Goal: Information Seeking & Learning: Check status

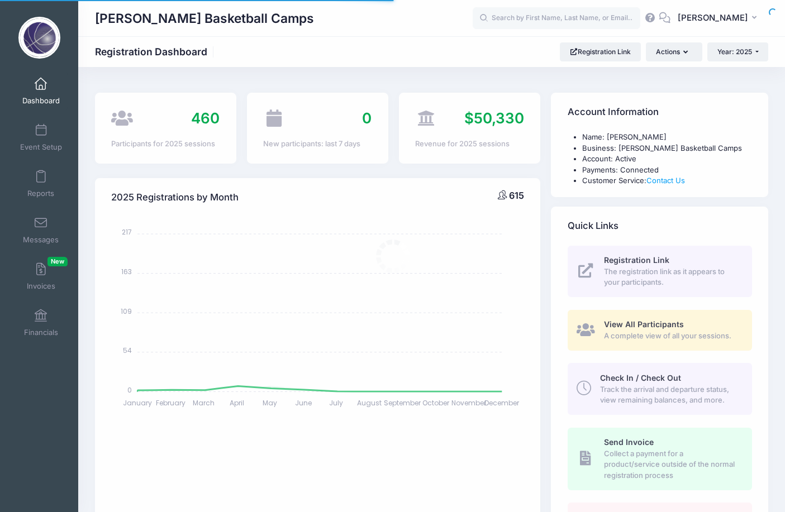
select select
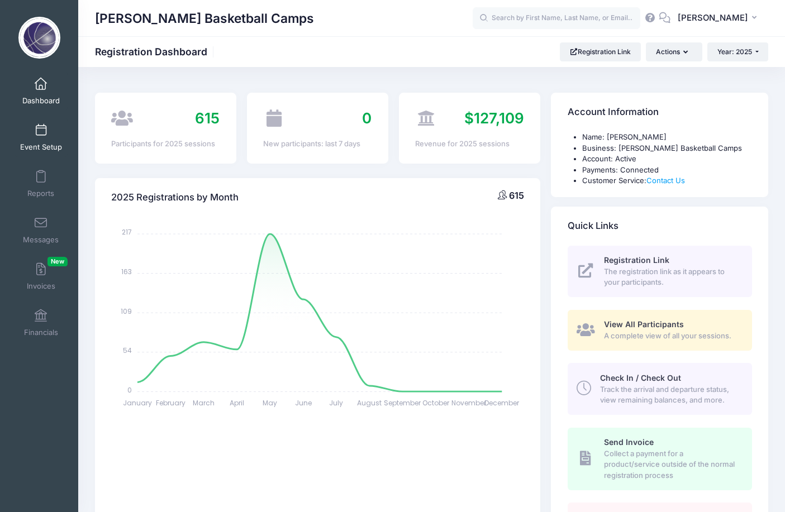
click at [41, 142] on span "Event Setup" at bounding box center [41, 146] width 42 height 9
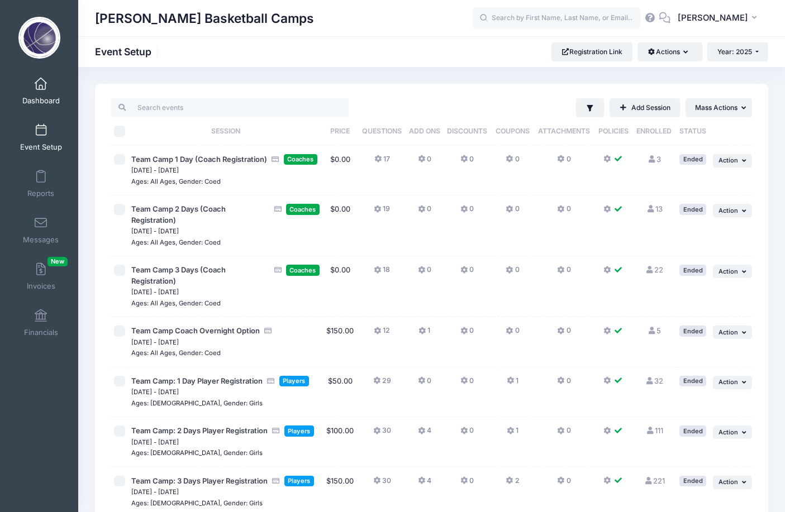
click at [42, 99] on span "Dashboard" at bounding box center [40, 100] width 37 height 9
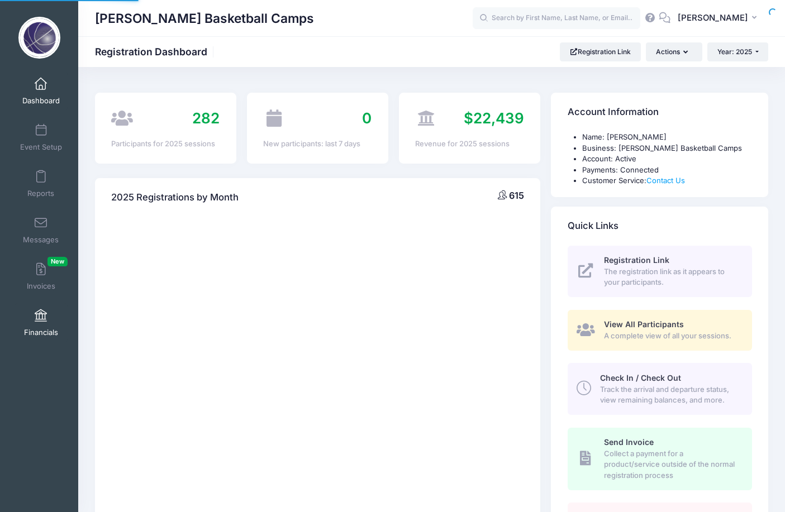
select select
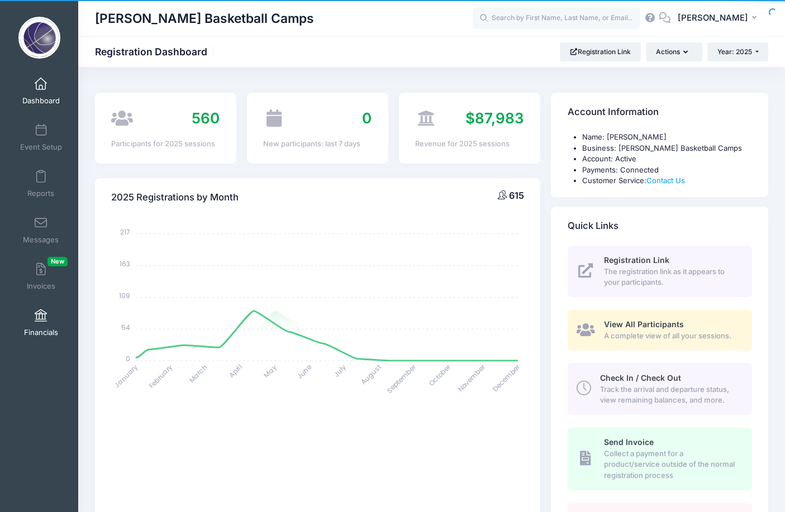
click at [37, 325] on link "Financials" at bounding box center [41, 322] width 53 height 39
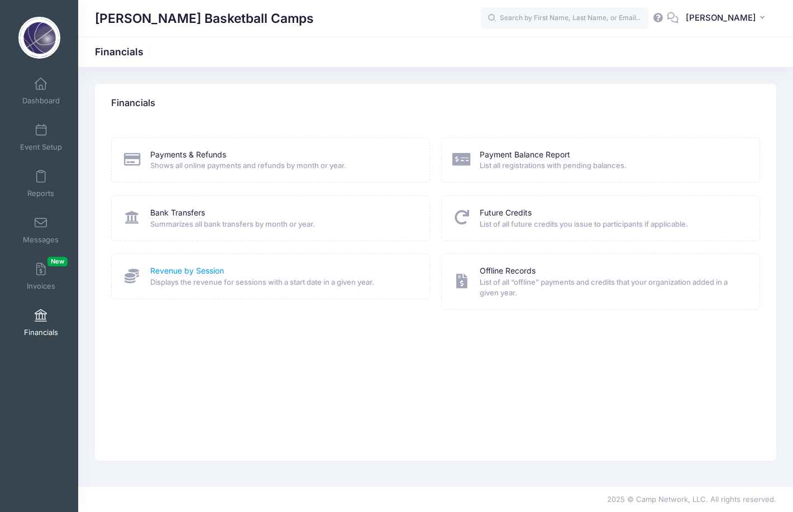
click at [174, 269] on link "Revenue by Session" at bounding box center [187, 271] width 74 height 12
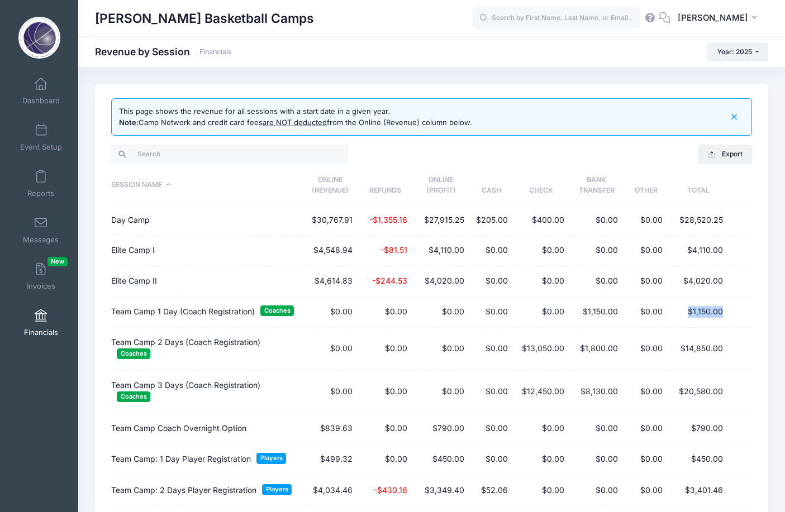
drag, startPoint x: 686, startPoint y: 308, endPoint x: 726, endPoint y: 308, distance: 39.7
click at [726, 308] on td "$1,150.00" at bounding box center [698, 312] width 60 height 31
copy td "$1,150.00"
drag, startPoint x: 680, startPoint y: 341, endPoint x: 733, endPoint y: 345, distance: 52.7
click at [733, 345] on tr "Team Camp 2 Days (Coach Registration) Coaches $0.00 $0.00 $0.00 $0.00 $13,050.0…" at bounding box center [431, 349] width 641 height 43
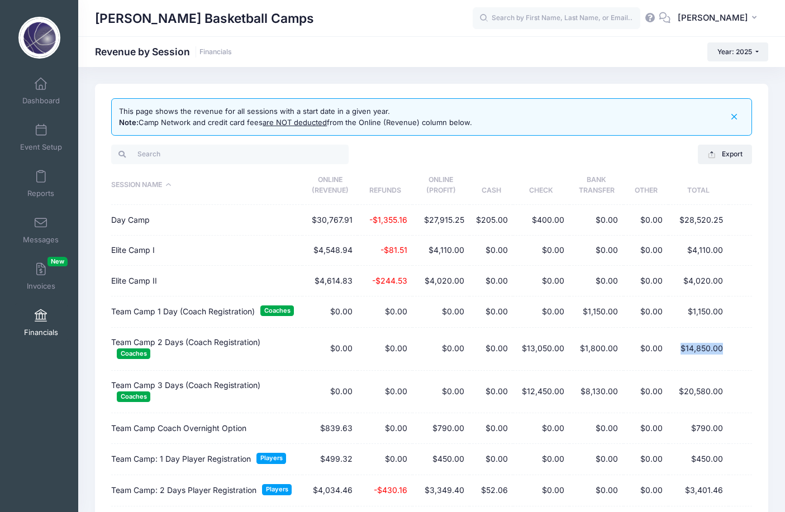
copy td "$14,850.00"
drag, startPoint x: 682, startPoint y: 388, endPoint x: 733, endPoint y: 389, distance: 50.9
click at [733, 389] on tr "Team Camp 3 Days (Coach Registration) Coaches $0.00 $0.00 $0.00 $0.00 $12,450.0…" at bounding box center [431, 392] width 641 height 43
copy td "$20,580.00"
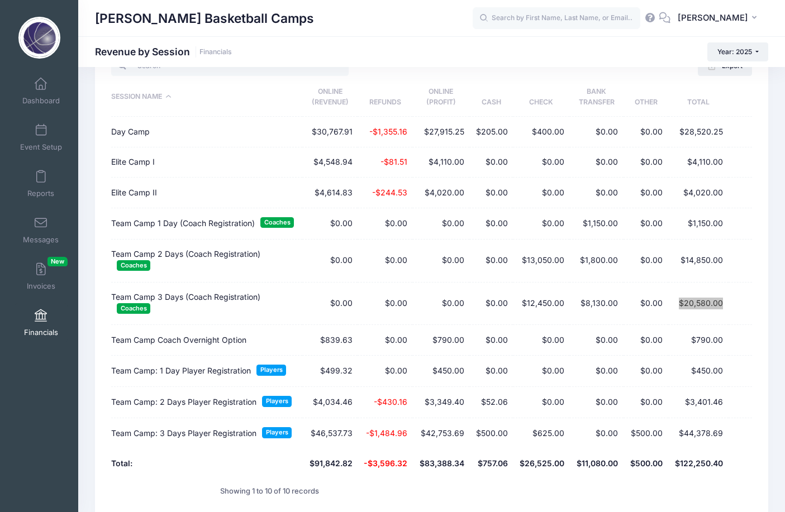
scroll to position [89, 0]
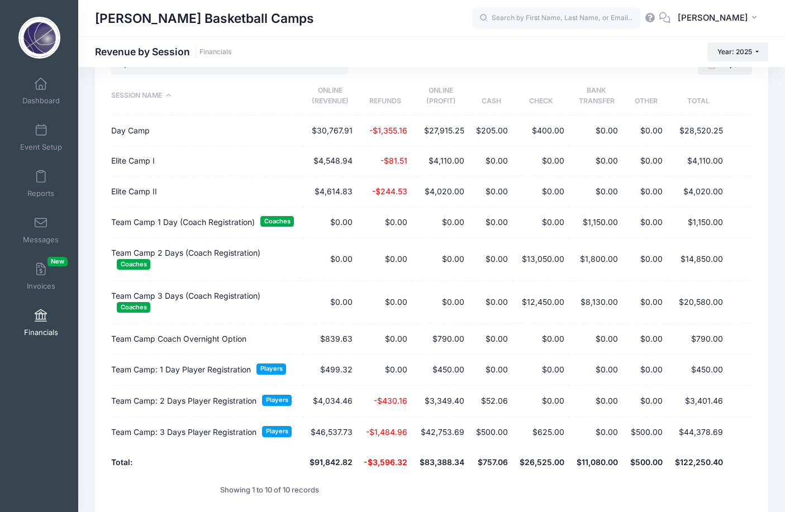
click at [699, 365] on td "$450.00" at bounding box center [698, 370] width 60 height 31
drag, startPoint x: 698, startPoint y: 332, endPoint x: 735, endPoint y: 333, distance: 37.4
click at [735, 333] on tr "Team Camp Coach Overnight Option $839.63 $0.00 $790.00 $0.00 $0.00 $0.00 $0.00 …" at bounding box center [431, 339] width 641 height 30
copy td "790.00"
drag, startPoint x: 700, startPoint y: 364, endPoint x: 740, endPoint y: 364, distance: 40.2
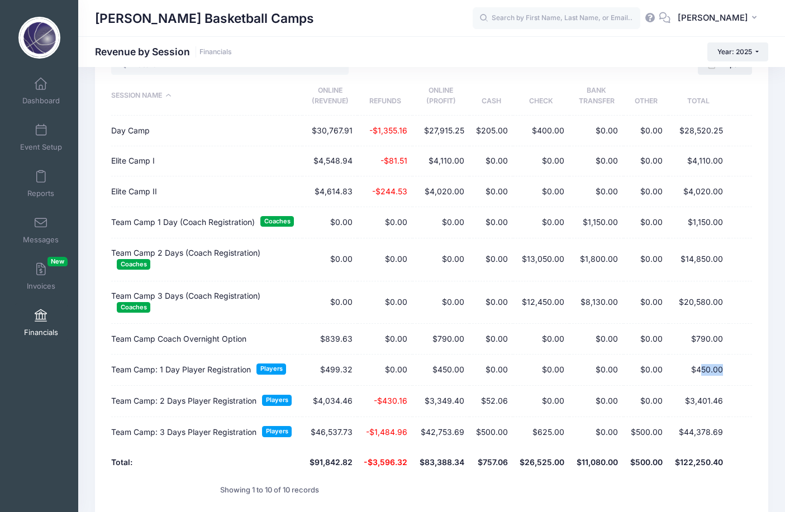
click at [740, 364] on tr "Team Camp: 1 Day Player Registration Players $499.32 $0.00 $450.00 $0.00 $0.00 …" at bounding box center [431, 370] width 641 height 31
click at [709, 368] on td "$450.00" at bounding box center [698, 370] width 60 height 31
drag, startPoint x: 698, startPoint y: 363, endPoint x: 735, endPoint y: 364, distance: 36.9
click at [735, 364] on tr "Team Camp: 1 Day Player Registration Players $499.32 $0.00 $450.00 $0.00 $0.00 …" at bounding box center [431, 370] width 641 height 31
copy td "450.00"
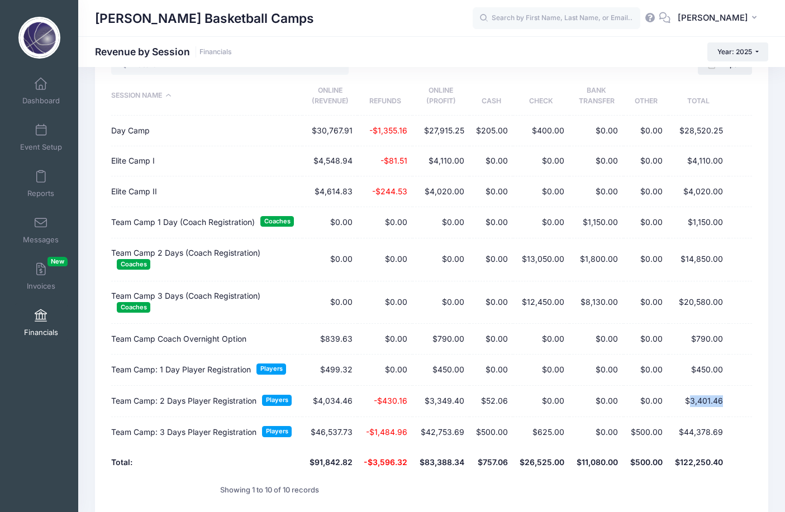
drag, startPoint x: 691, startPoint y: 395, endPoint x: 737, endPoint y: 395, distance: 46.4
click at [737, 395] on tr "Team Camp: 2 Days Player Registration Players $4,034.46 -$430.16 $3,349.40 $52.…" at bounding box center [431, 401] width 641 height 31
copy td "3,401.46"
drag, startPoint x: 688, startPoint y: 424, endPoint x: 729, endPoint y: 424, distance: 41.4
click at [729, 424] on tr "Team Camp: 3 Days Player Registration Players $46,537.73 -$1,484.96 $42,753.69 …" at bounding box center [431, 432] width 641 height 31
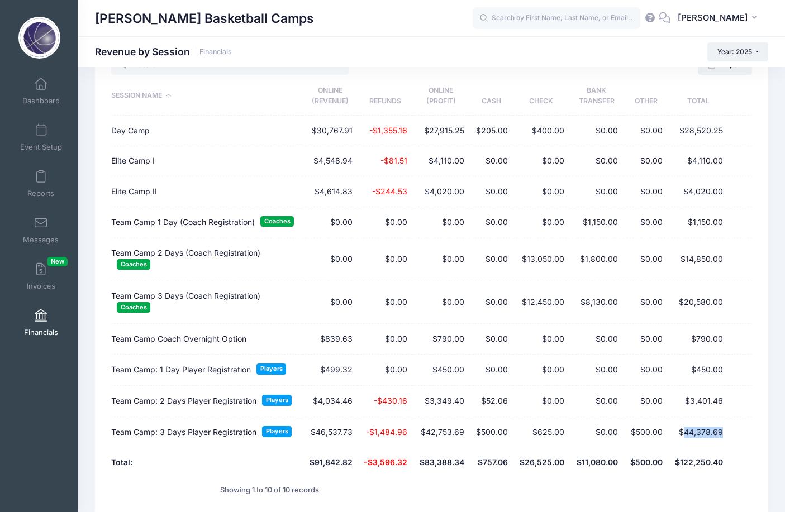
copy td "44,378.69"
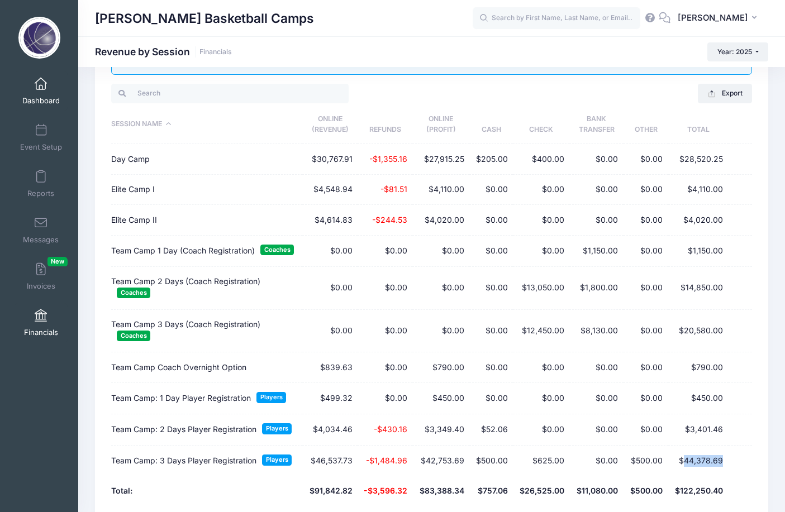
click at [40, 103] on span "Dashboard" at bounding box center [40, 100] width 37 height 9
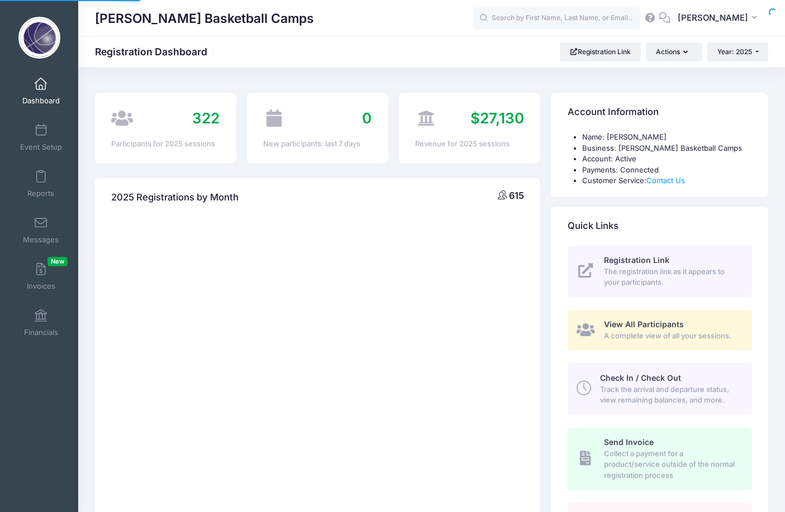
select select
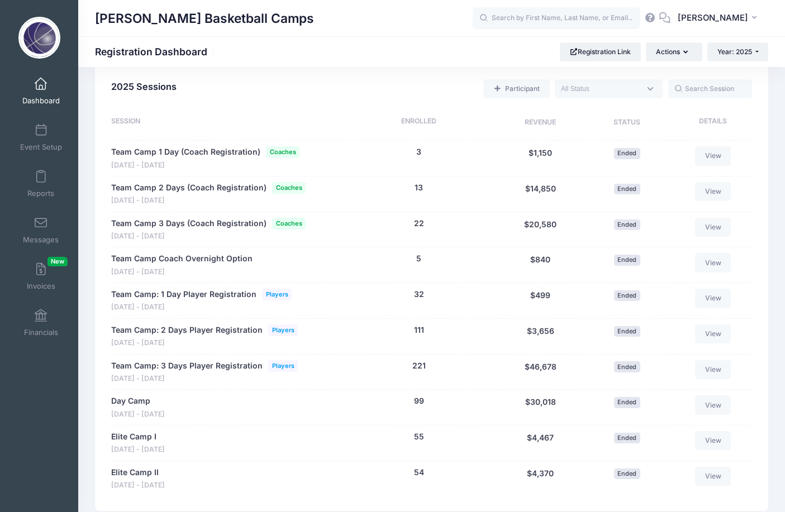
scroll to position [588, 0]
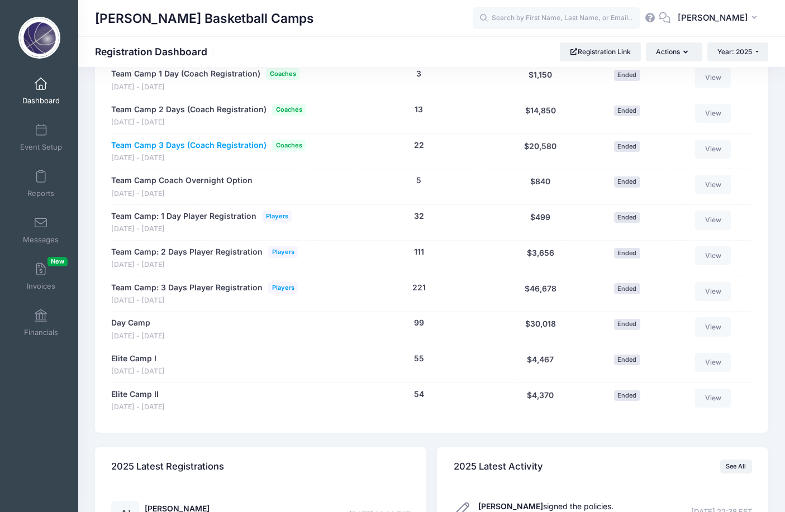
click at [243, 140] on link "Team Camp 3 Days (Coach Registration)" at bounding box center [188, 146] width 155 height 12
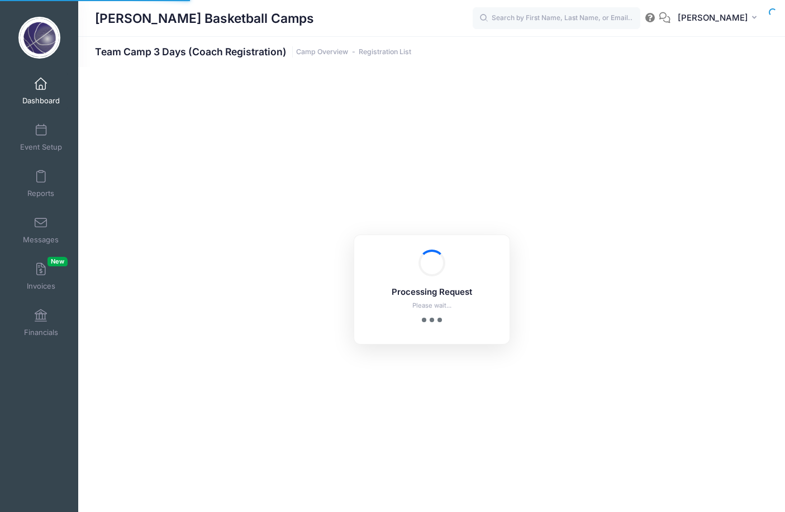
select select "10"
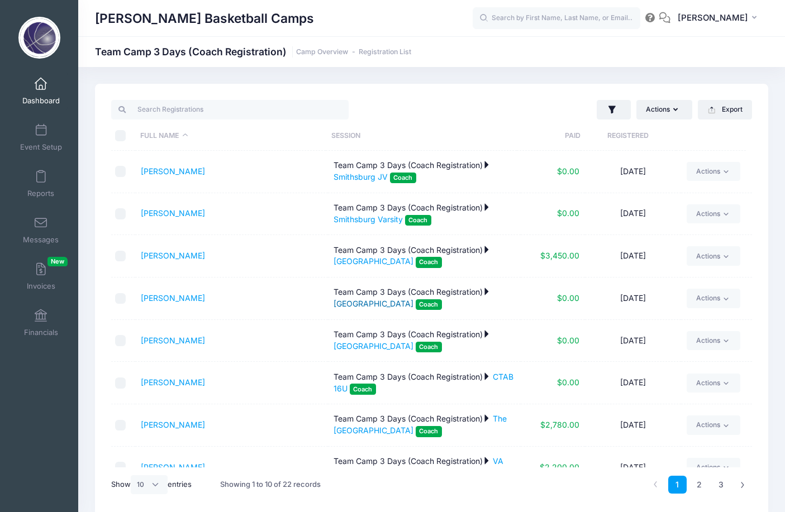
click at [353, 302] on link "East Rockingham" at bounding box center [374, 303] width 80 height 9
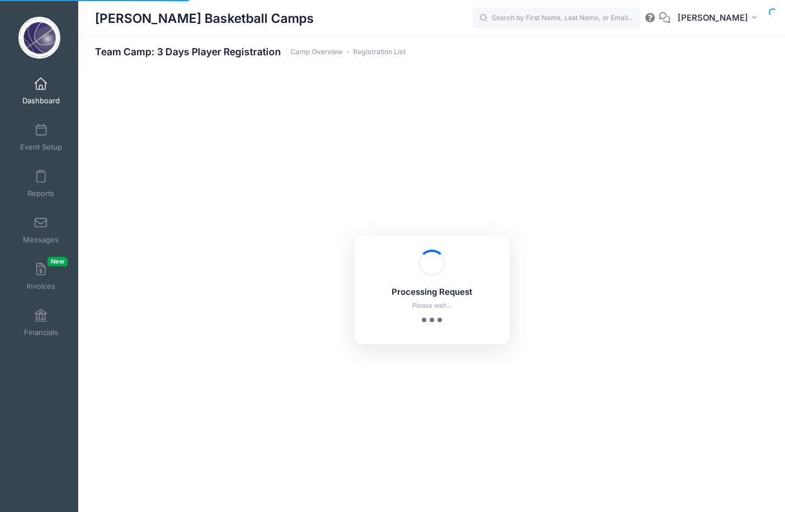
select select "10"
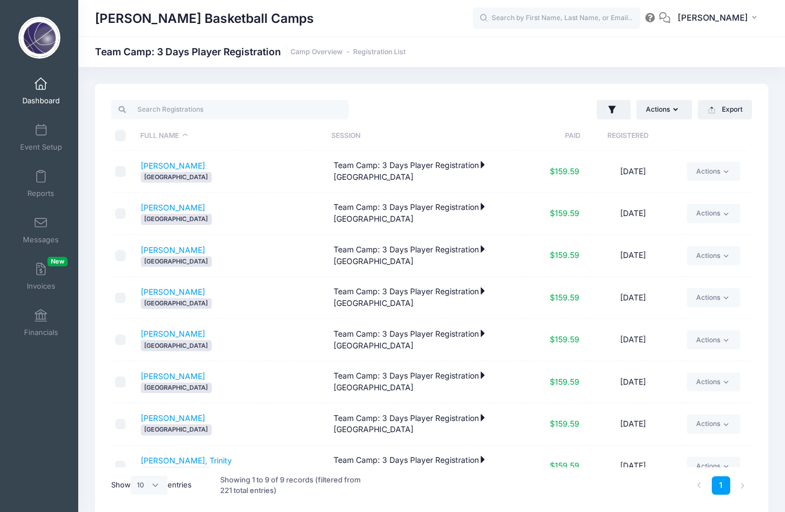
click at [35, 96] on span "Dashboard" at bounding box center [40, 100] width 37 height 9
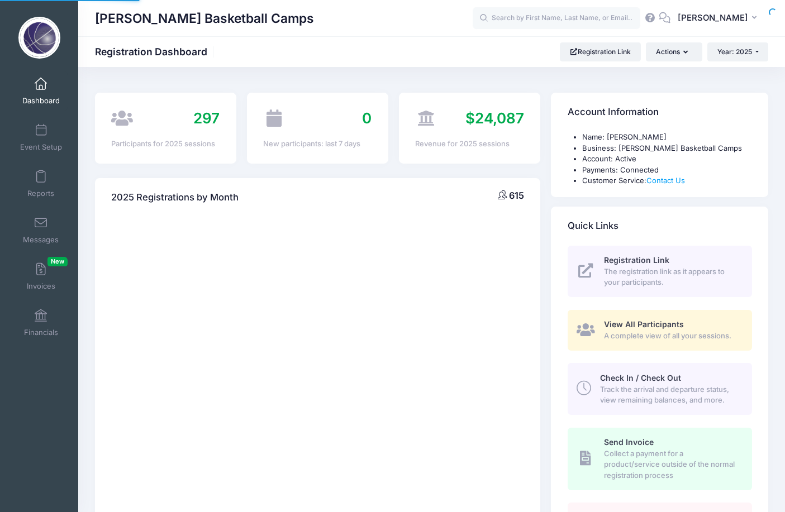
select select
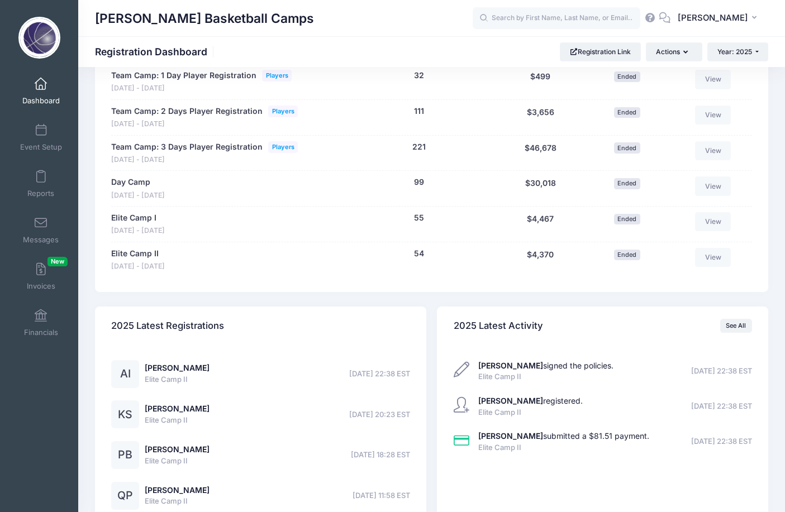
scroll to position [703, 0]
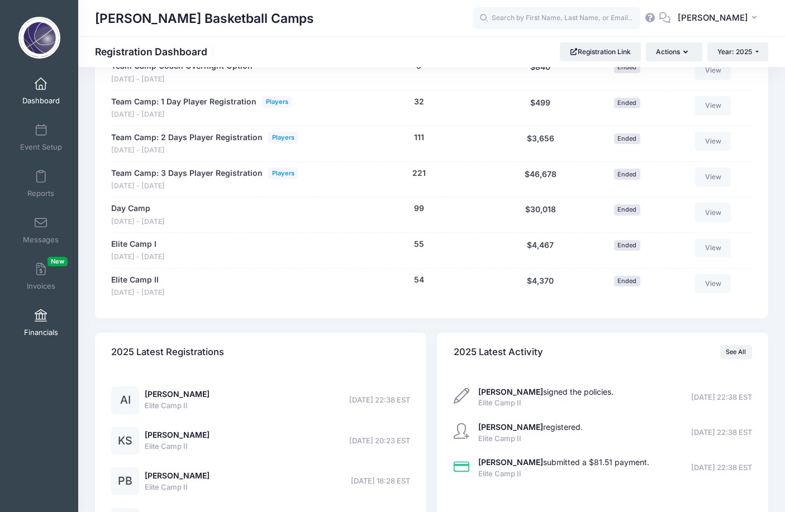
click at [41, 313] on span at bounding box center [41, 316] width 0 height 12
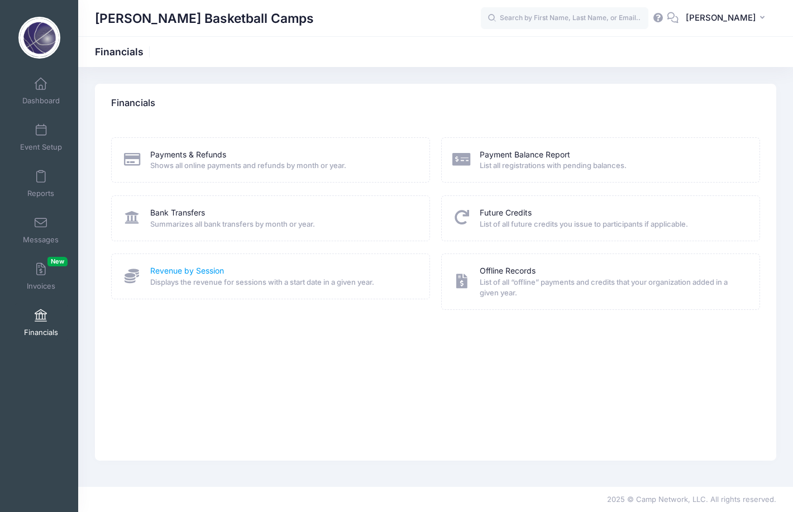
click at [157, 271] on link "Revenue by Session" at bounding box center [187, 271] width 74 height 12
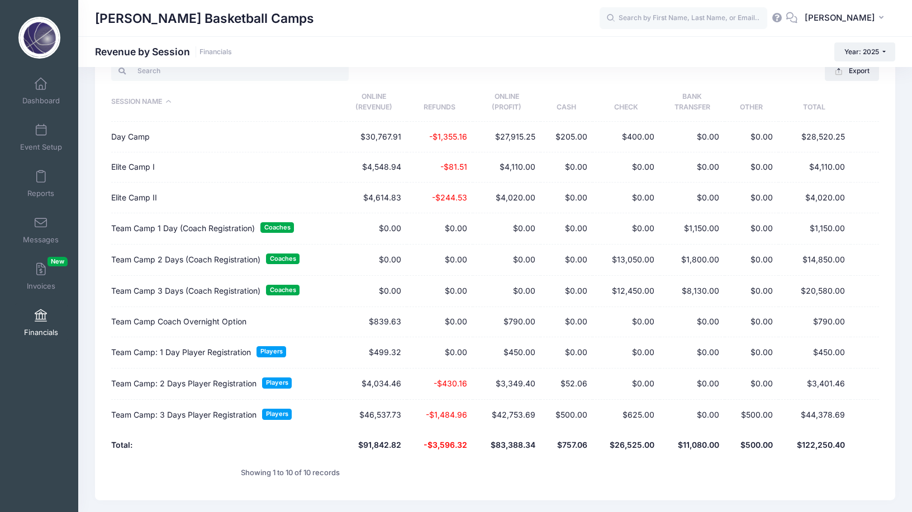
scroll to position [84, 0]
